Goal: Task Accomplishment & Management: Use online tool/utility

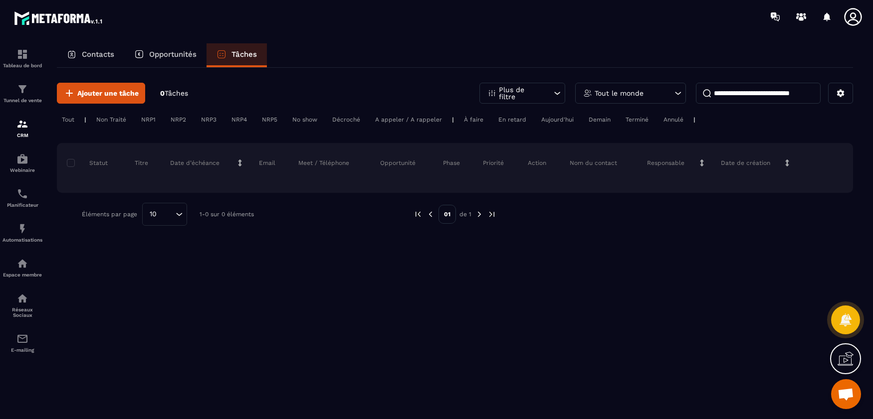
click at [162, 60] on div "Opportunités" at bounding box center [165, 55] width 82 height 24
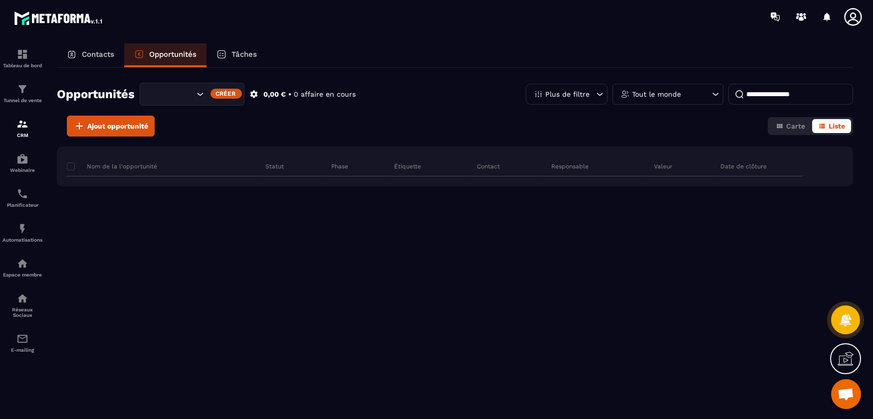
click at [87, 62] on div "Contacts" at bounding box center [90, 55] width 67 height 24
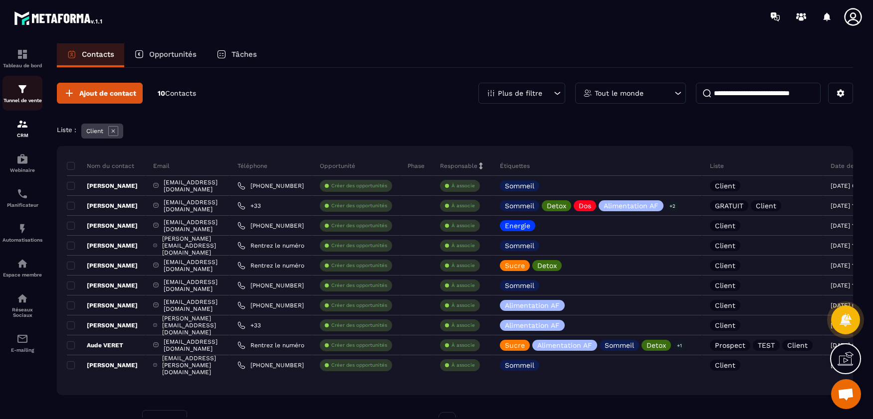
click at [32, 89] on div "Tunnel de vente" at bounding box center [22, 93] width 40 height 20
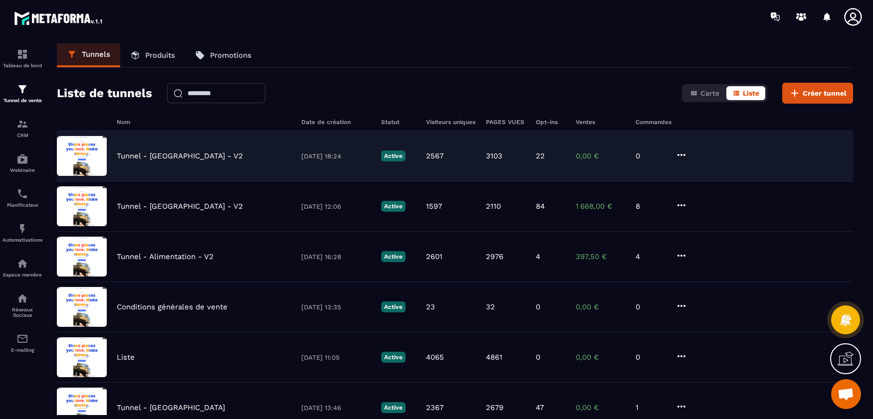
click at [181, 182] on div "Tunnel - [GEOGRAPHIC_DATA] - V2 [DATE] 18:24 Active 2567 3103 22 0,00 € 0" at bounding box center [455, 207] width 796 height 50
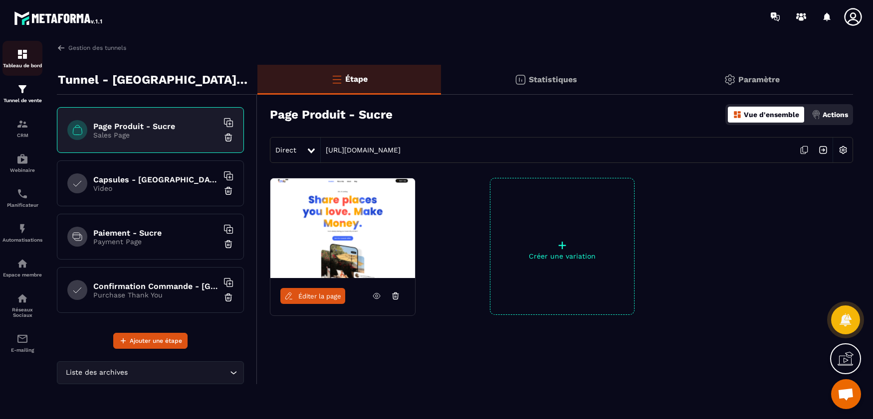
click at [21, 60] on div "Tableau de bord" at bounding box center [22, 58] width 40 height 20
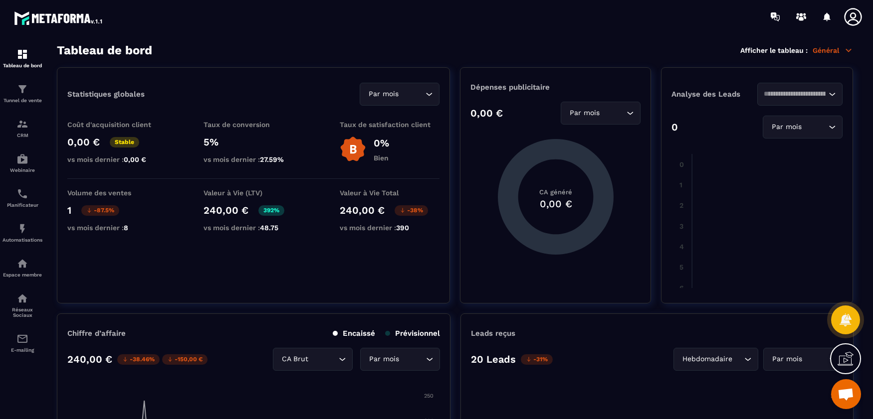
click at [842, 45] on div "Tableau de bord Afficher le tableau : Général" at bounding box center [455, 50] width 796 height 14
click at [843, 50] on p "Général" at bounding box center [833, 50] width 40 height 9
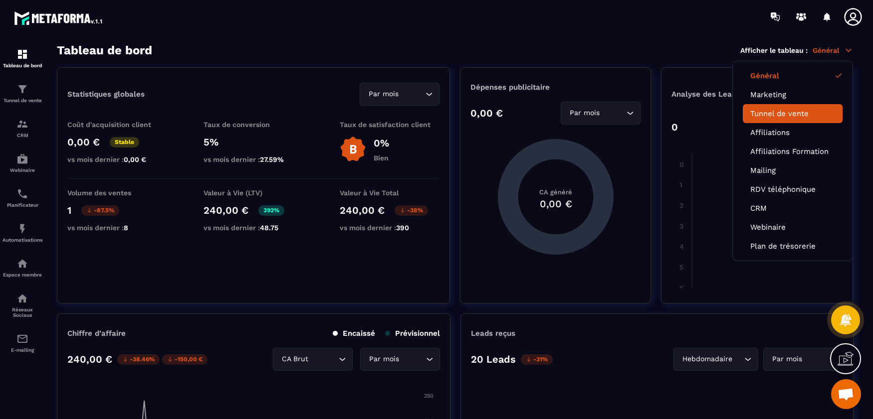
click at [771, 110] on link "Tunnel de vente" at bounding box center [792, 113] width 85 height 9
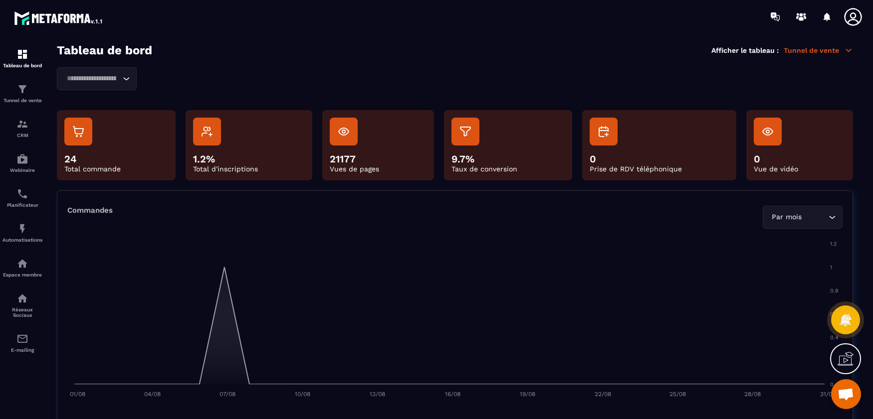
click at [117, 81] on input "Search for option" at bounding box center [91, 78] width 57 height 11
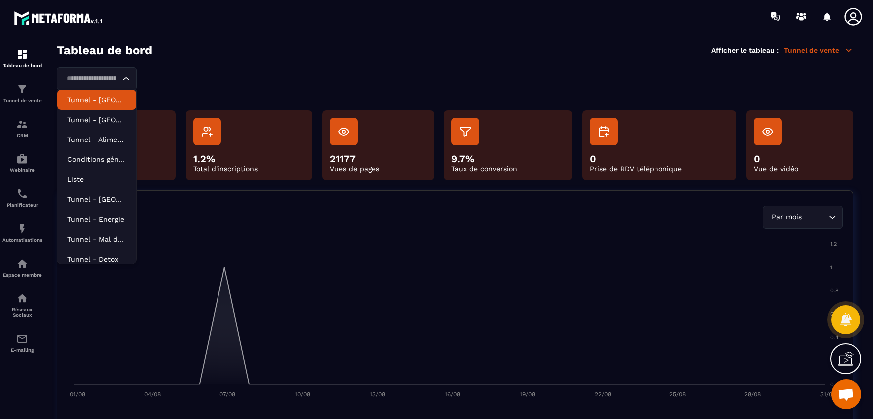
click at [115, 99] on p "Tunnel - [GEOGRAPHIC_DATA] - V2" at bounding box center [96, 100] width 59 height 10
click at [147, 73] on div "Tunnel - [GEOGRAPHIC_DATA] - V2 Loading... Tunnel - Sucre - V2 Tunnel - Sommeil…" at bounding box center [455, 78] width 796 height 23
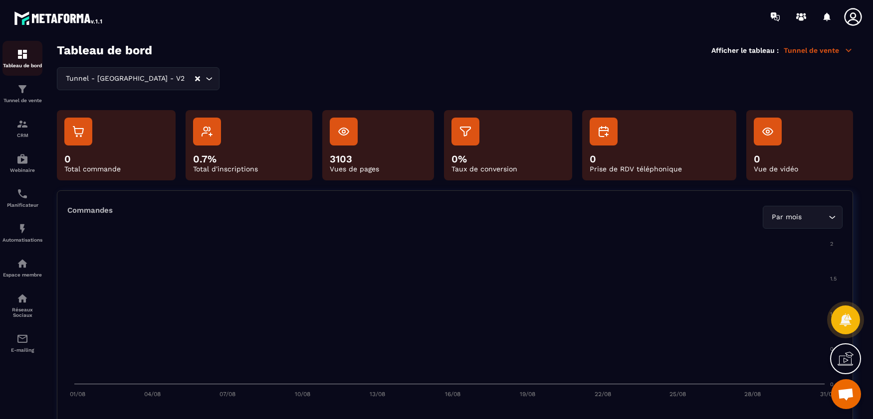
click at [30, 59] on div "Tableau de bord" at bounding box center [22, 58] width 40 height 20
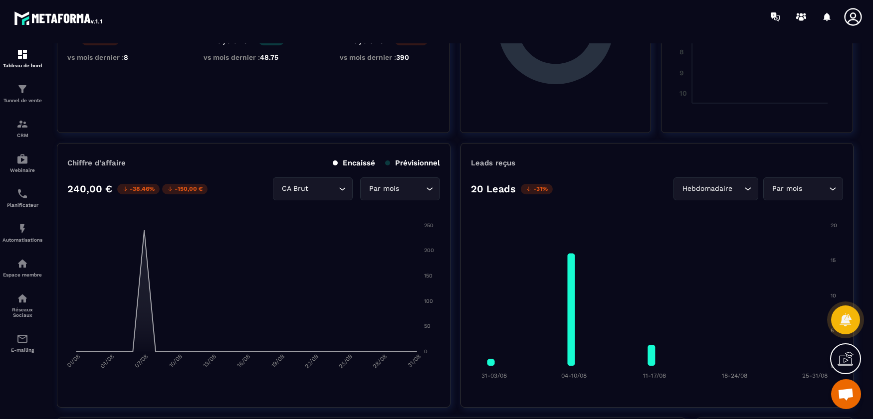
scroll to position [200, 0]
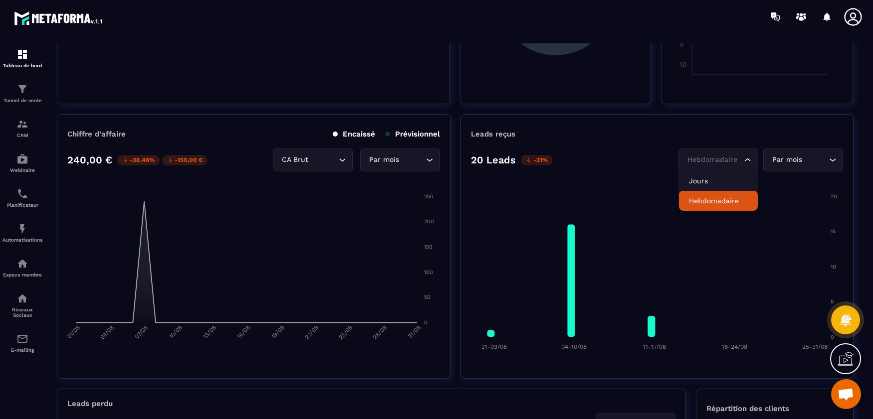
click at [729, 155] on div "Hebdomadaire" at bounding box center [713, 160] width 59 height 11
click at [724, 184] on p "Jours" at bounding box center [718, 181] width 59 height 10
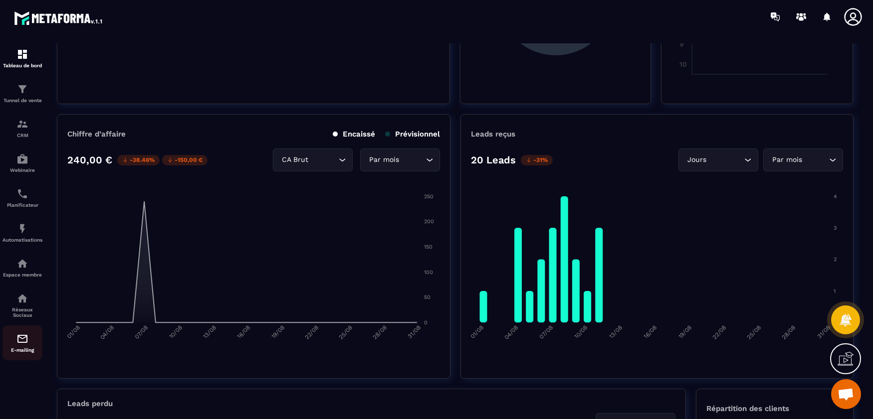
click at [41, 348] on div "E-mailing" at bounding box center [22, 343] width 40 height 20
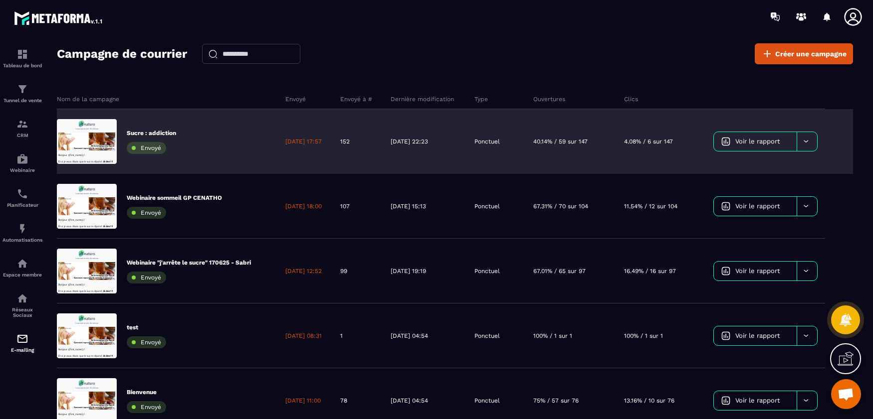
click at [755, 144] on span "Voir le rapport" at bounding box center [757, 141] width 44 height 7
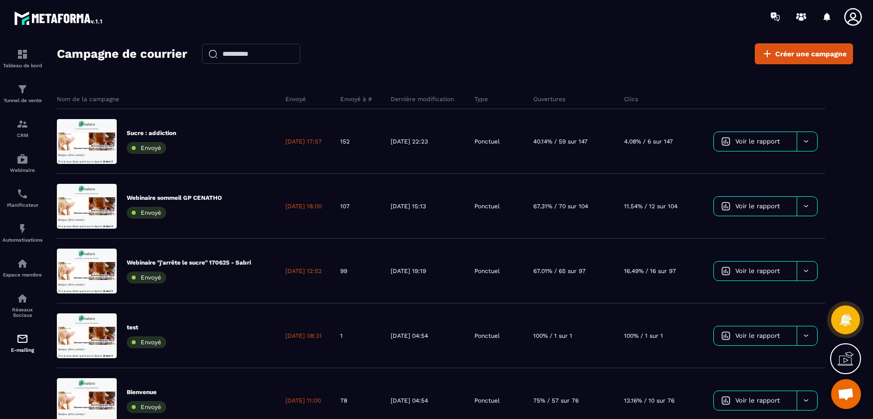
click at [228, 88] on div "Nom de la campagne Envoyé Envoyé à # Dernière modification Type Ouvertures Clic…" at bounding box center [455, 256] width 796 height 354
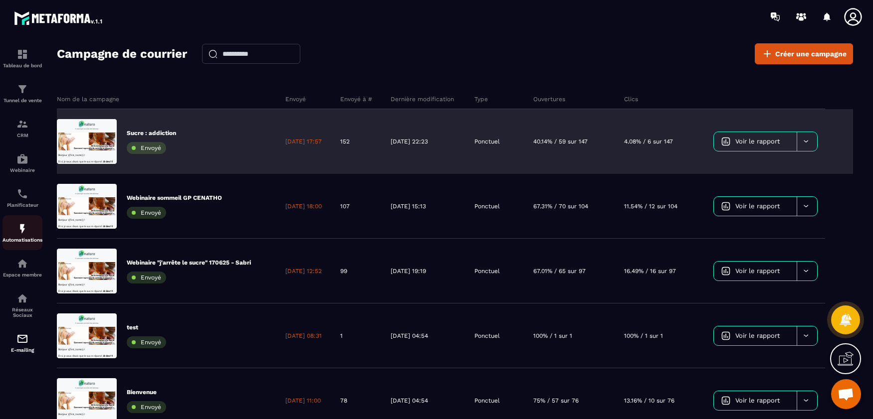
click at [29, 230] on div "Automatisations" at bounding box center [22, 233] width 40 height 20
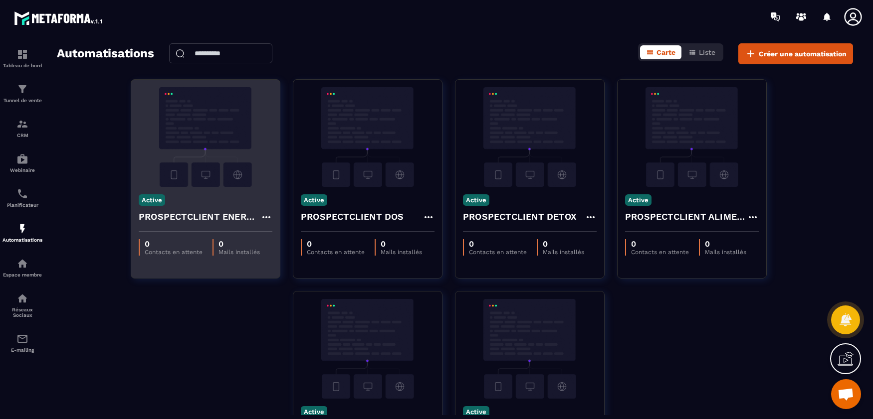
click at [262, 219] on icon at bounding box center [266, 217] width 12 height 12
click at [264, 218] on icon at bounding box center [266, 217] width 12 height 12
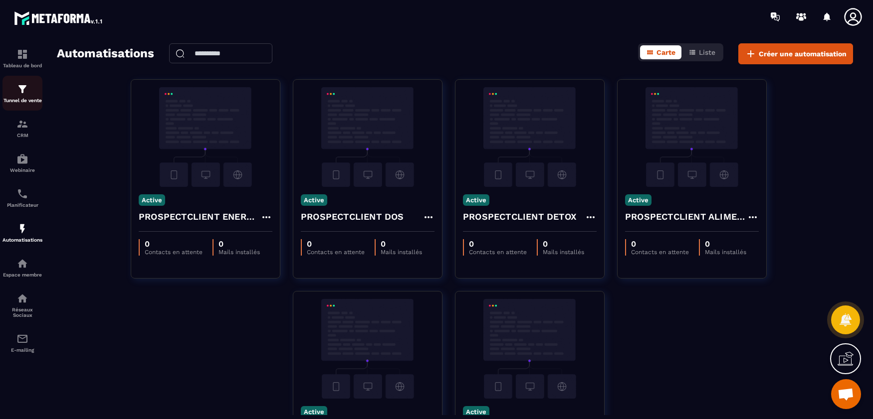
click at [24, 98] on p "Tunnel de vente" at bounding box center [22, 100] width 40 height 5
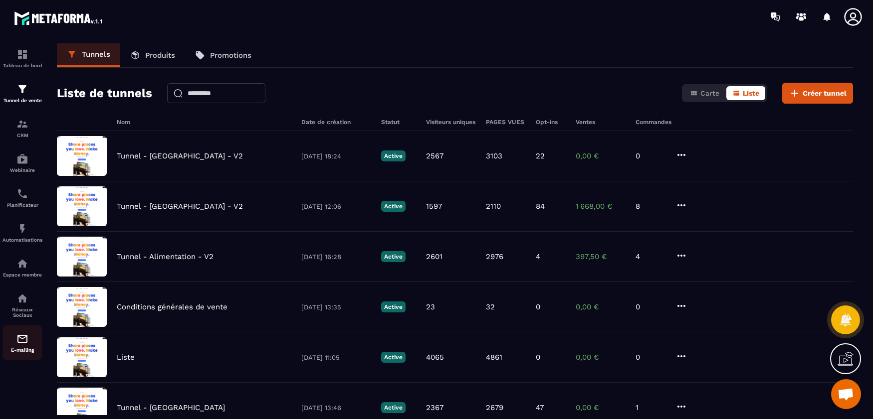
click at [38, 344] on div "E-mailing" at bounding box center [22, 343] width 40 height 20
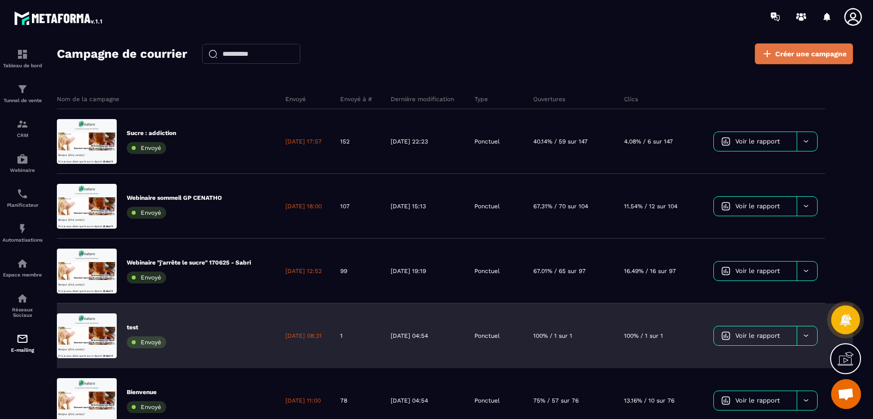
click at [786, 52] on span "Créer une campagne" at bounding box center [810, 54] width 71 height 10
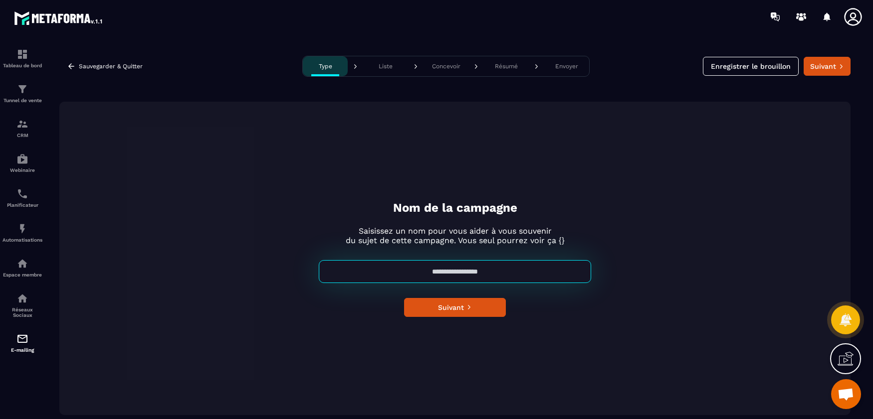
click at [384, 59] on button "Liste" at bounding box center [385, 66] width 45 height 20
click at [382, 66] on p "Liste" at bounding box center [386, 66] width 14 height 7
click at [498, 279] on input at bounding box center [455, 271] width 272 height 23
type input "****"
click at [469, 307] on icon "submit" at bounding box center [468, 307] width 5 height 5
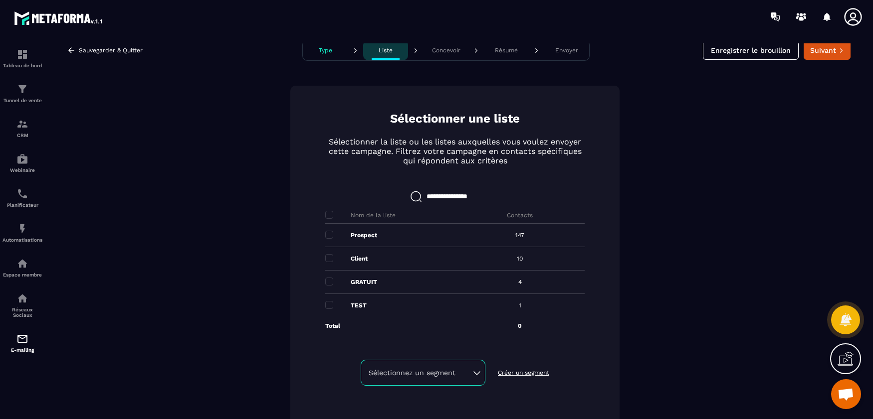
scroll to position [25, 0]
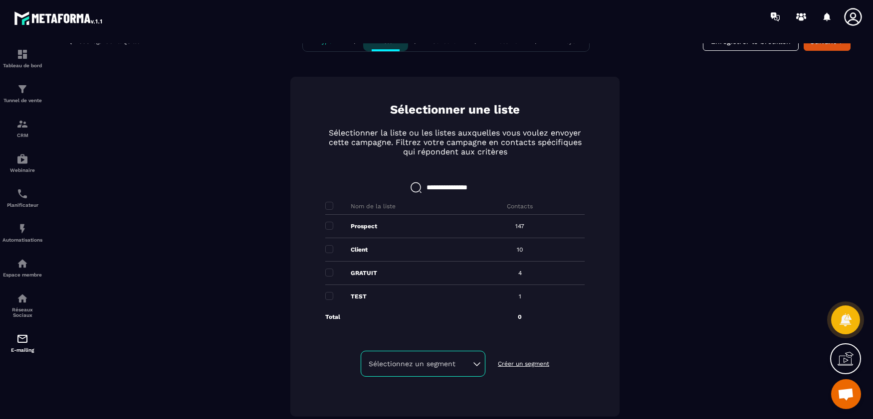
click at [527, 364] on p "Créer un segment" at bounding box center [523, 364] width 51 height 8
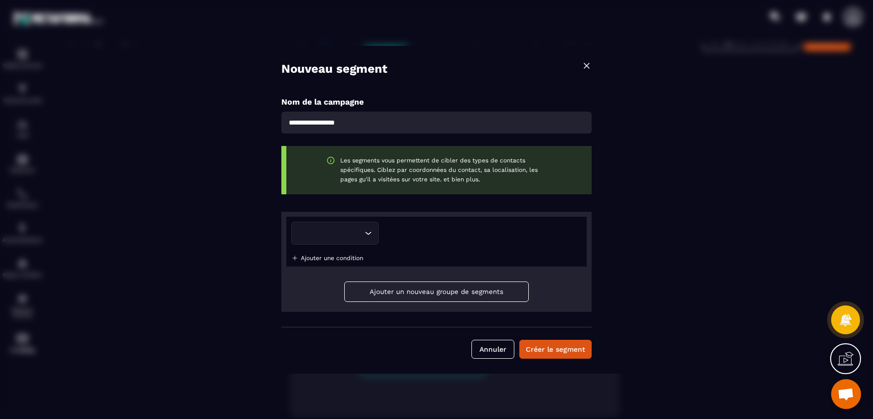
click at [360, 235] on input "Search for option" at bounding box center [332, 233] width 60 height 11
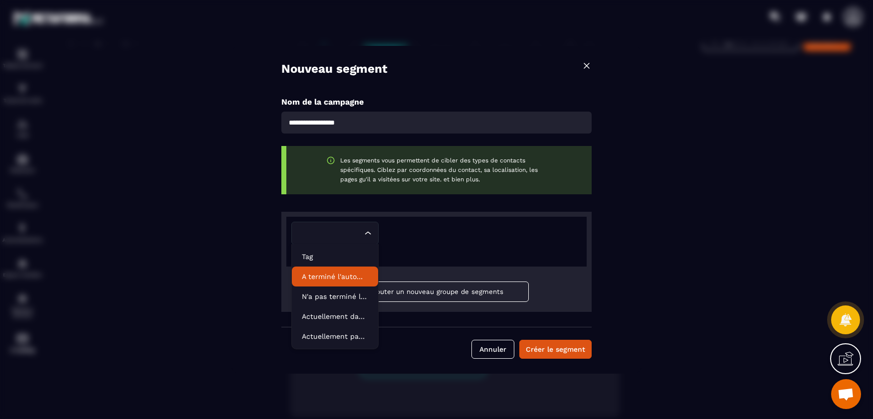
click at [448, 251] on div "Loading... Ajouter une condition" at bounding box center [436, 242] width 300 height 50
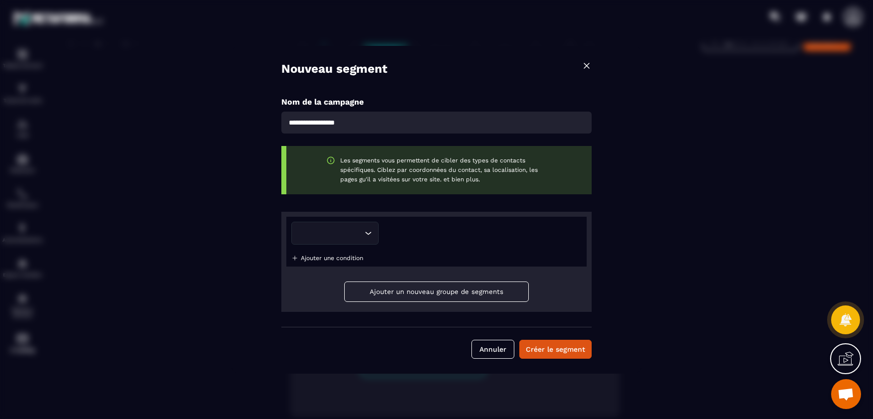
click at [310, 260] on p "Ajouter une condition" at bounding box center [332, 258] width 62 height 7
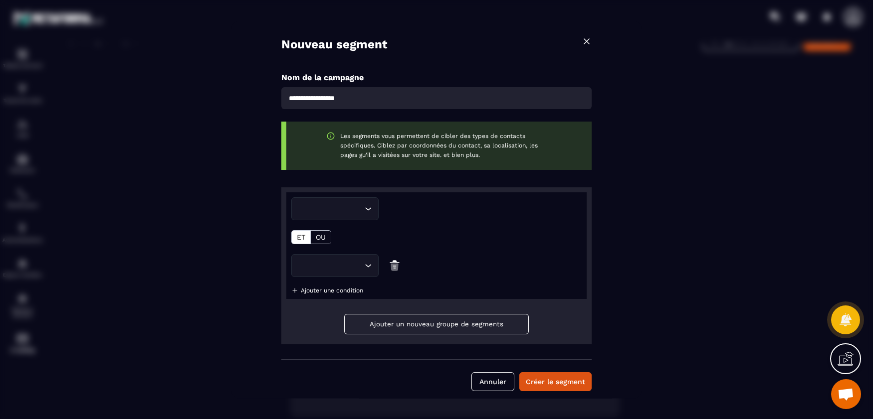
click at [318, 243] on div "OU" at bounding box center [321, 236] width 20 height 13
click at [313, 244] on div "Loading... ET OU Loading... Ajouter une condition" at bounding box center [436, 245] width 300 height 107
click at [330, 213] on input "Search for option" at bounding box center [332, 208] width 60 height 11
click at [262, 216] on div "Nouveau segment Nom de la campagne Les segments vous permettent de cibler des t…" at bounding box center [436, 210] width 410 height 378
click at [583, 42] on img "Modal window" at bounding box center [587, 41] width 10 height 10
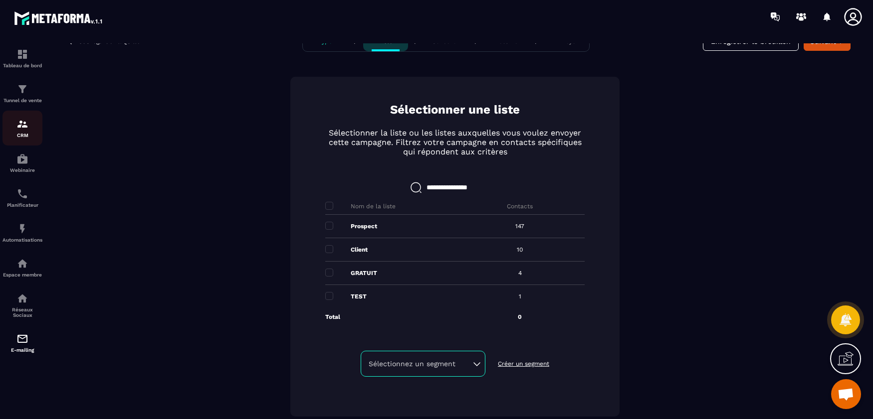
click at [24, 123] on img at bounding box center [22, 124] width 12 height 12
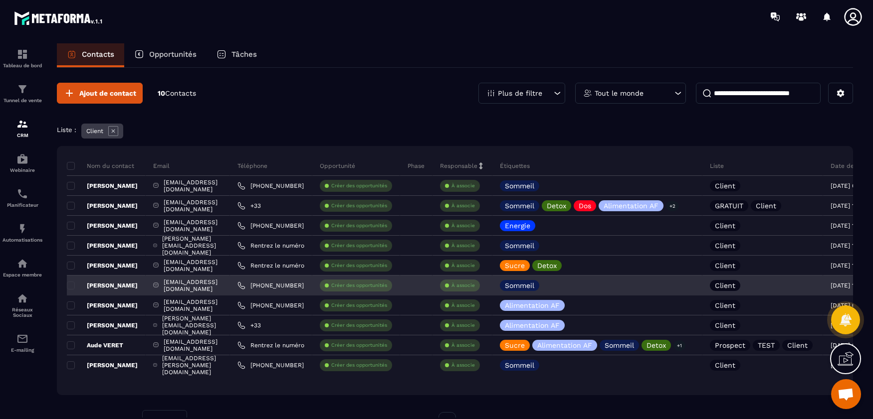
drag, startPoint x: 506, startPoint y: 369, endPoint x: 190, endPoint y: 292, distance: 325.8
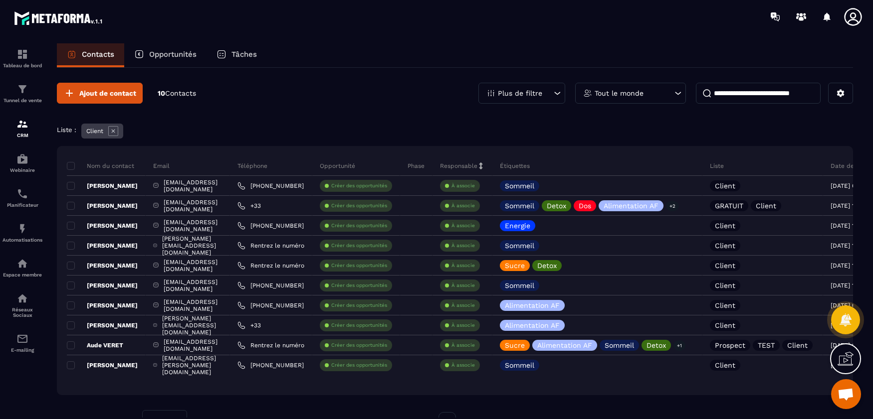
click at [115, 130] on icon at bounding box center [113, 131] width 10 height 10
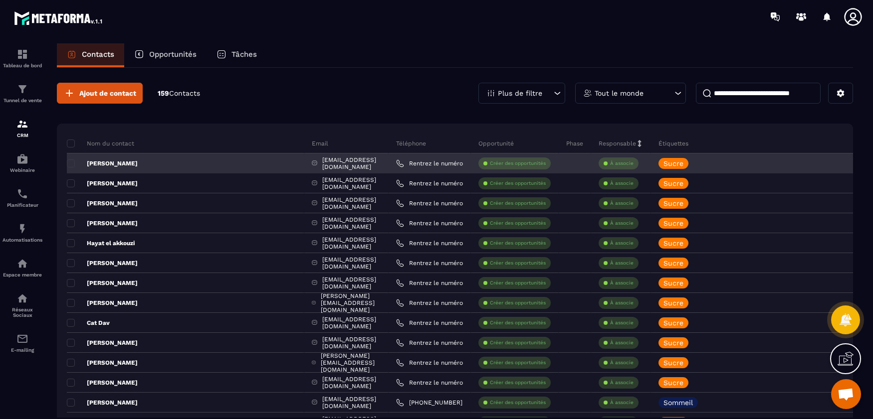
drag, startPoint x: 581, startPoint y: 199, endPoint x: 328, endPoint y: 172, distance: 253.8
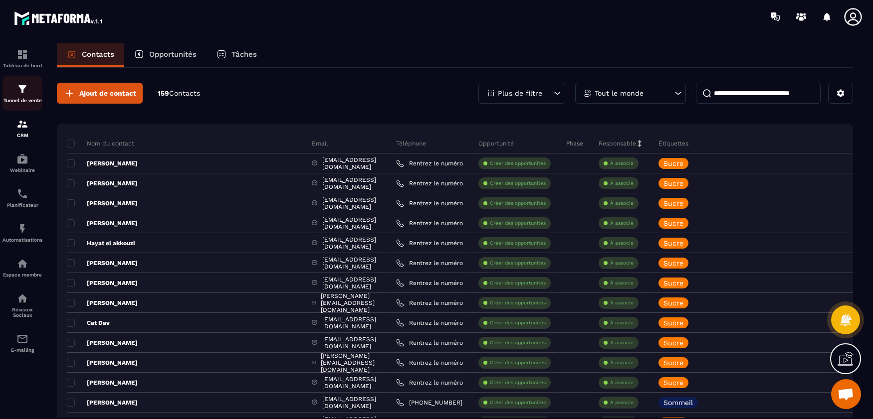
click at [23, 100] on p "Tunnel de vente" at bounding box center [22, 100] width 40 height 5
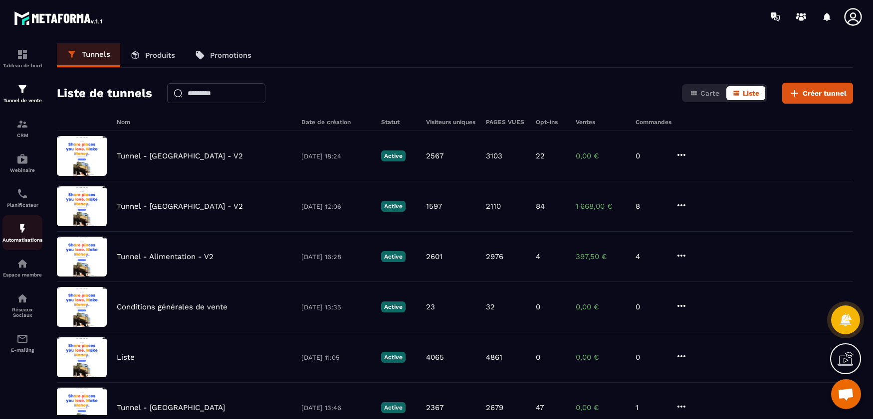
click at [16, 221] on link "Automatisations" at bounding box center [22, 232] width 40 height 35
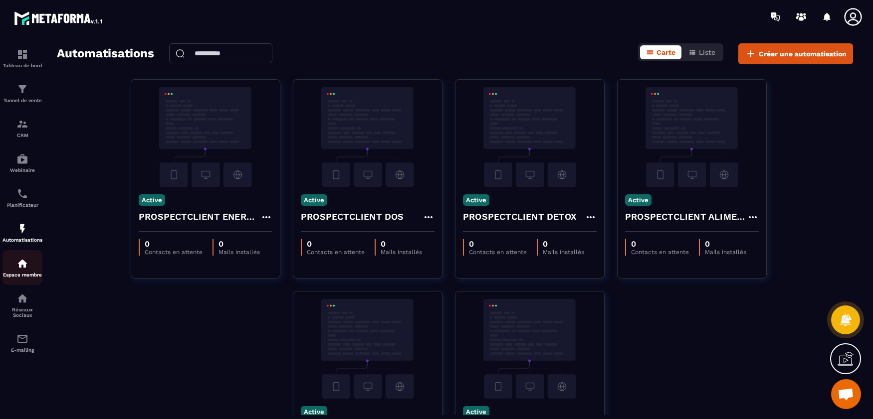
click at [35, 276] on p "Espace membre" at bounding box center [22, 274] width 40 height 5
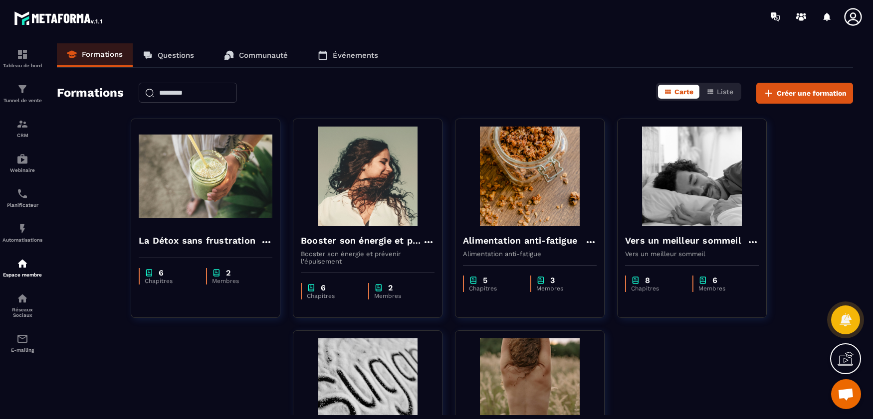
click at [103, 171] on div "La Détox sans frustration 6 Chapitres 2 Membres Booster son énergie et prévenir…" at bounding box center [455, 331] width 796 height 424
click at [30, 96] on div "Tunnel de vente" at bounding box center [22, 93] width 40 height 20
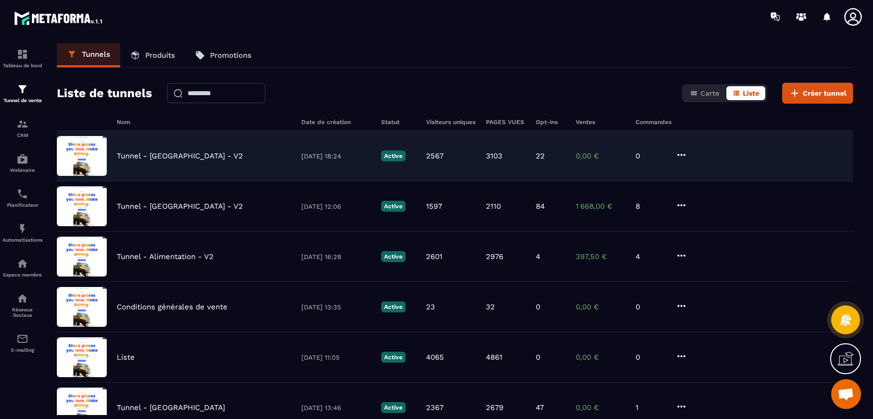
click at [170, 154] on p "Tunnel - [GEOGRAPHIC_DATA] - V2" at bounding box center [180, 156] width 126 height 9
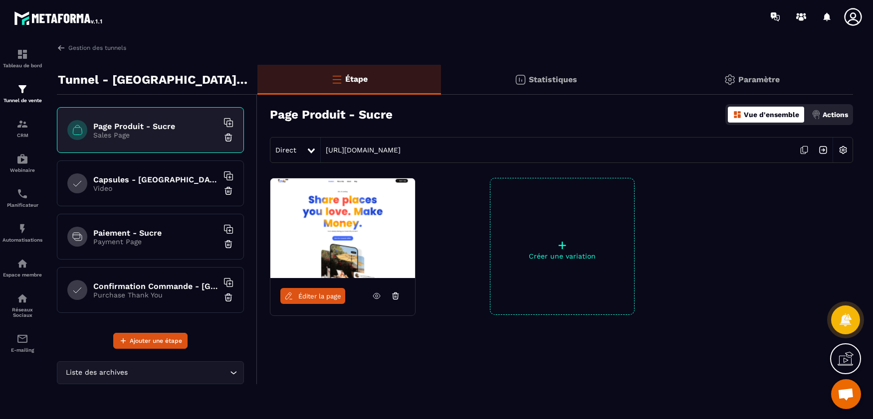
click at [167, 193] on div "Capsules - Sucre Video" at bounding box center [150, 184] width 187 height 46
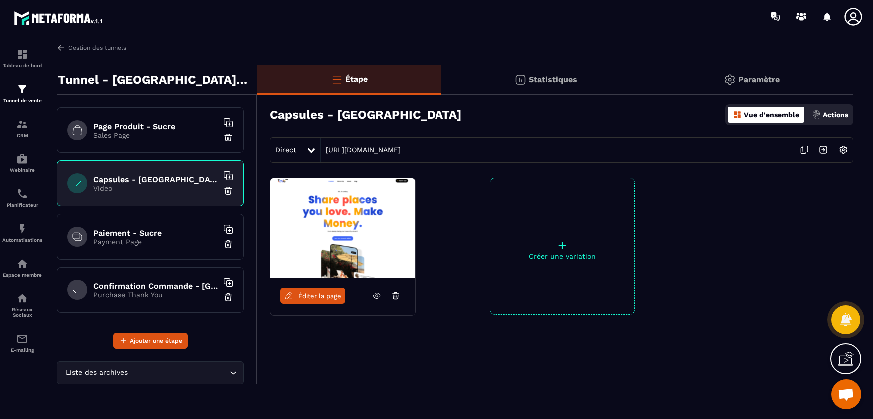
click at [323, 300] on link "Éditer la page" at bounding box center [312, 296] width 65 height 16
